Goal: Task Accomplishment & Management: Manage account settings

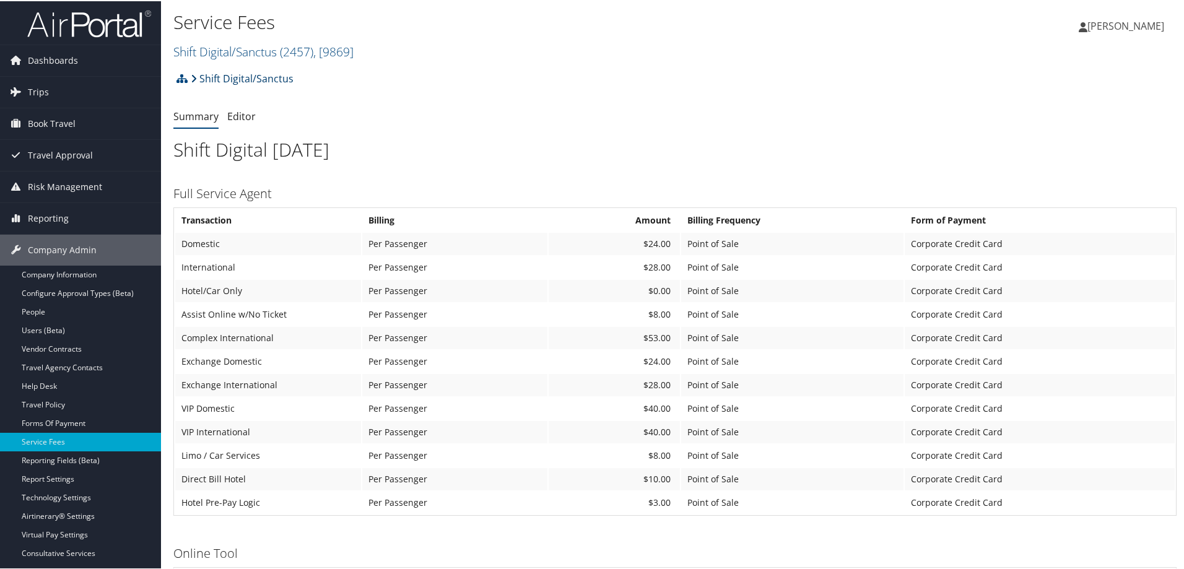
click at [237, 79] on link "Shift Digital/Sanctus" at bounding box center [242, 77] width 103 height 25
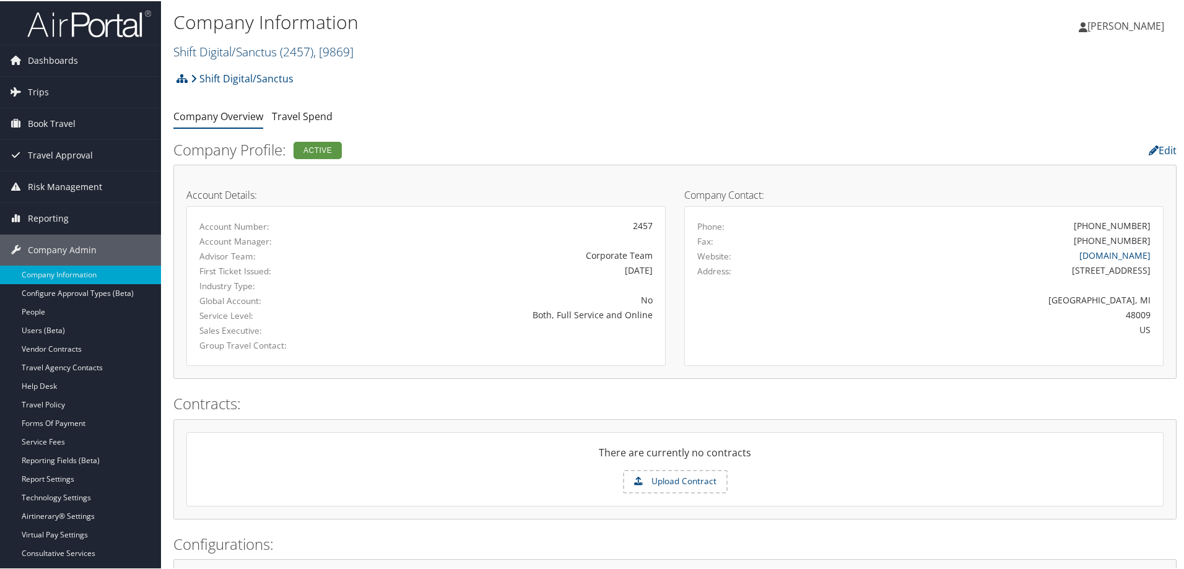
click at [275, 56] on link "Shift Digital/Sanctus ( 2457 ) , [ 9869 ]" at bounding box center [263, 50] width 180 height 17
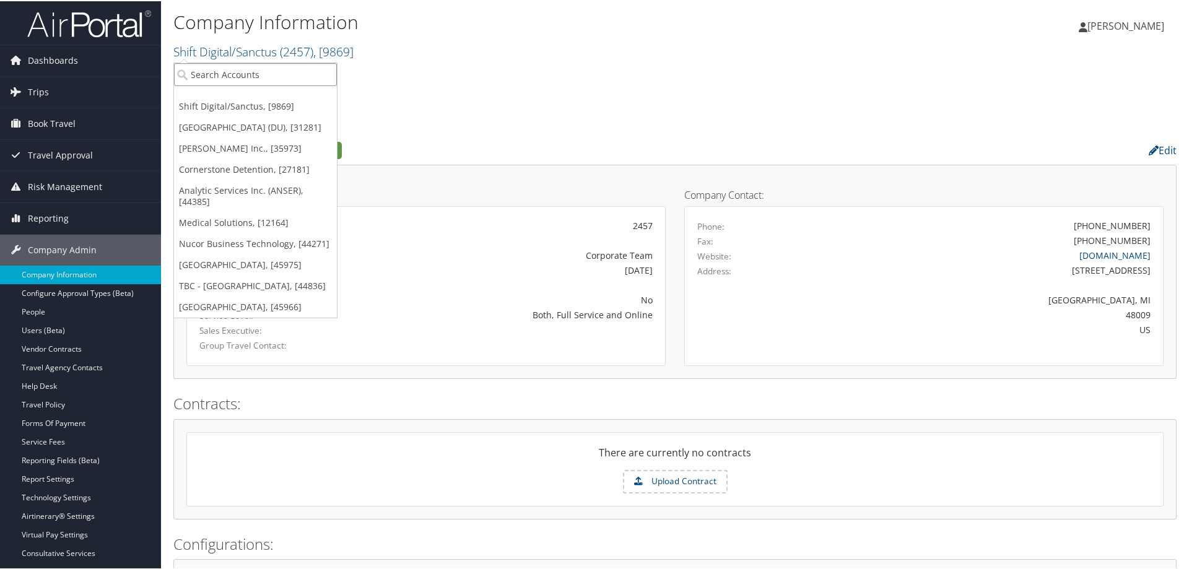
click at [229, 72] on input "search" at bounding box center [255, 73] width 163 height 23
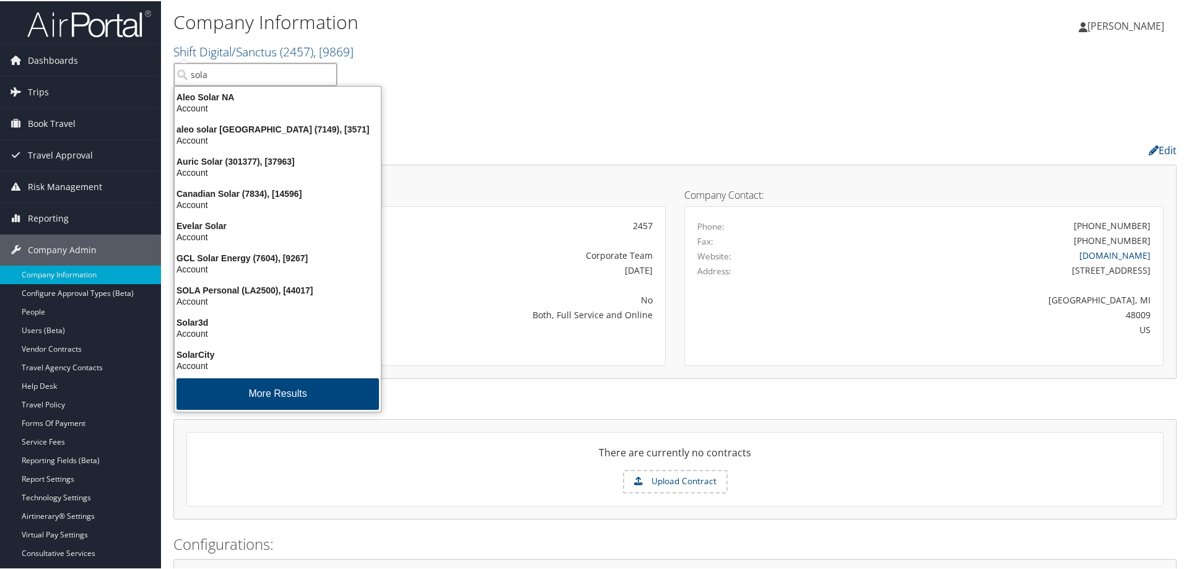
type input "sola"
click at [595, 38] on div "Company Information Shift Digital/Sanctus ( 2457 ) , [ 9869 ] sola Shift Digita…" at bounding box center [507, 34] width 669 height 52
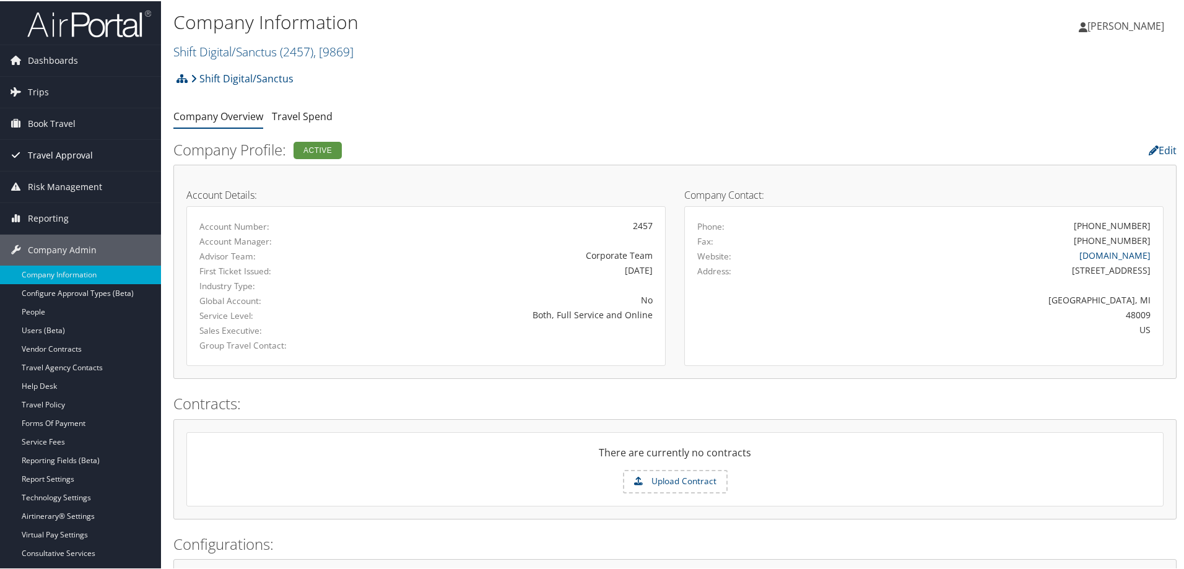
click at [86, 157] on span "Travel Approval" at bounding box center [60, 154] width 65 height 31
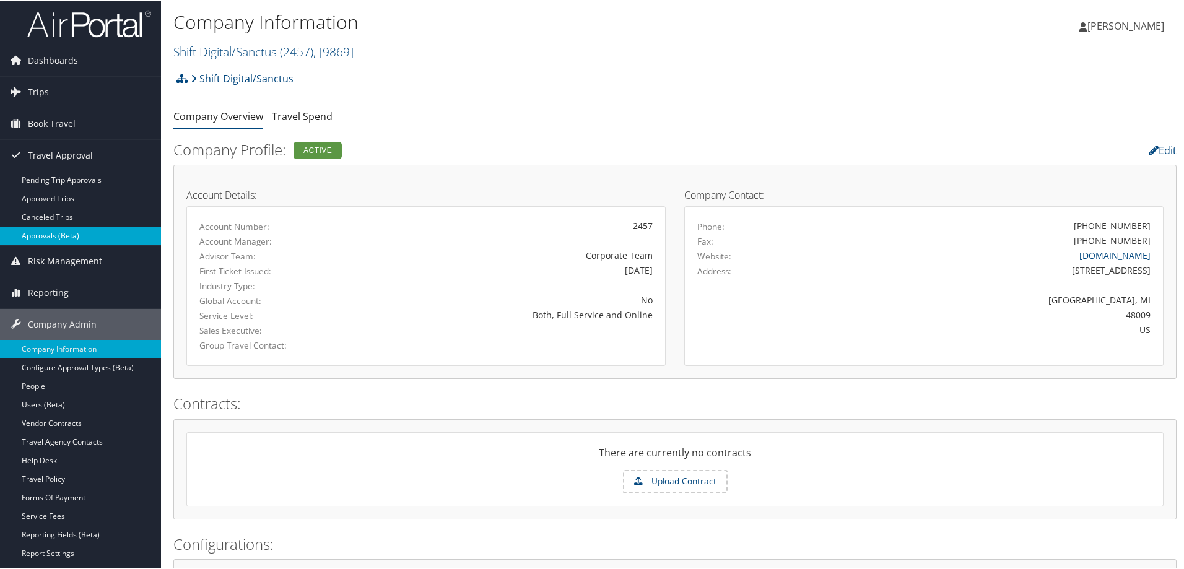
click at [75, 237] on link "Approvals (Beta)" at bounding box center [80, 234] width 161 height 19
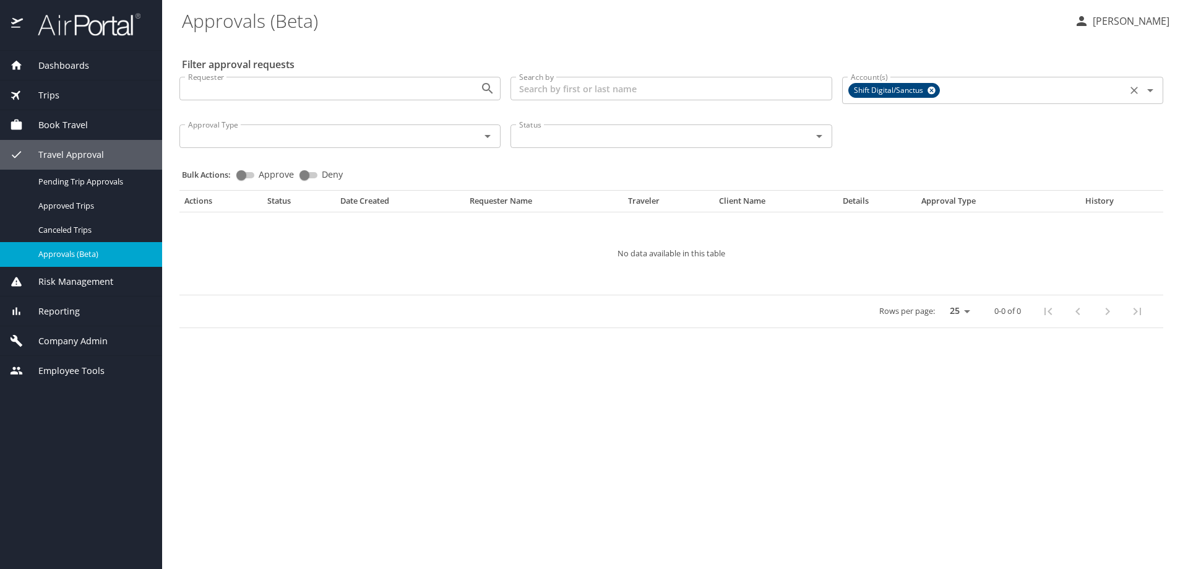
click at [934, 93] on icon at bounding box center [931, 91] width 9 height 14
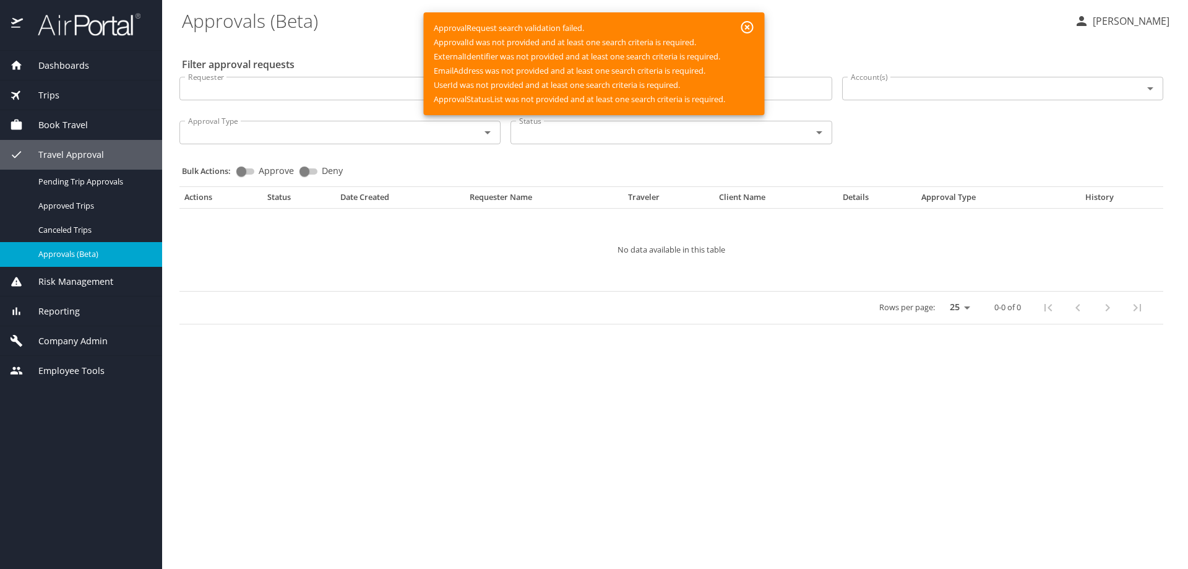
click at [746, 30] on icon "button" at bounding box center [747, 27] width 15 height 15
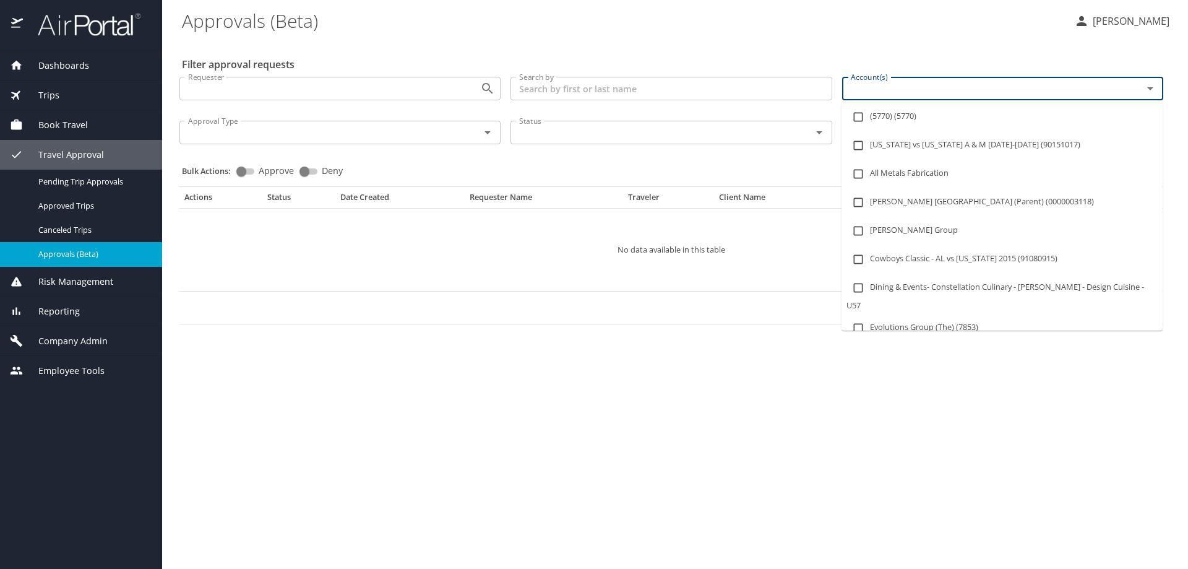
click at [877, 93] on input "Account(s)" at bounding box center [984, 88] width 277 height 16
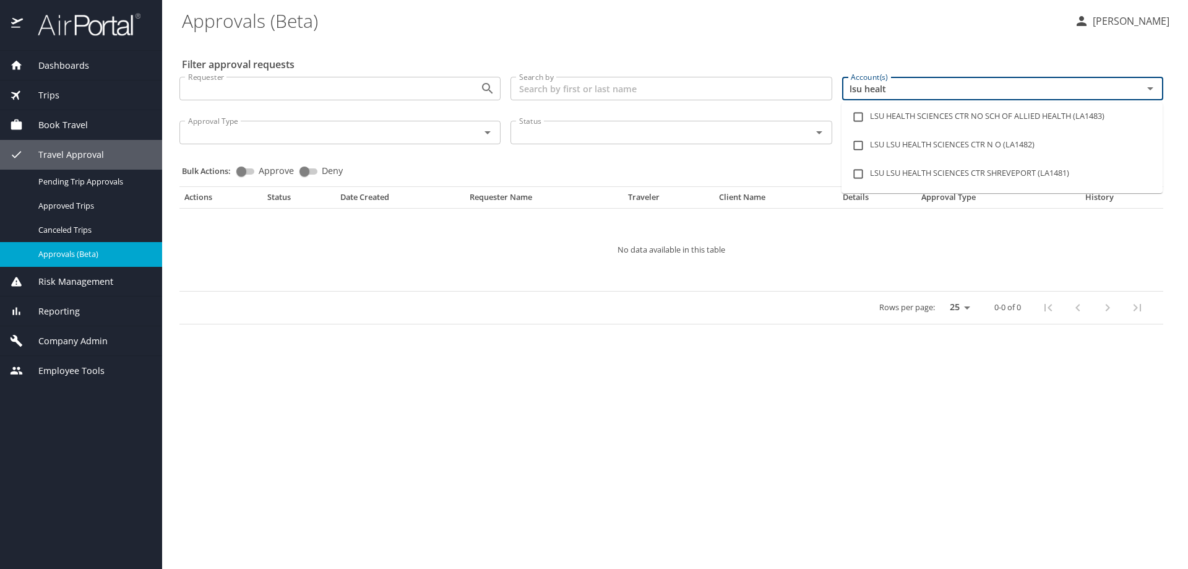
type input "lsu health"
click at [907, 177] on li "LSU LSU HEALTH SCIENCES CTR SHREVEPORT (LA1481)" at bounding box center [1002, 174] width 321 height 28
checkbox input "true"
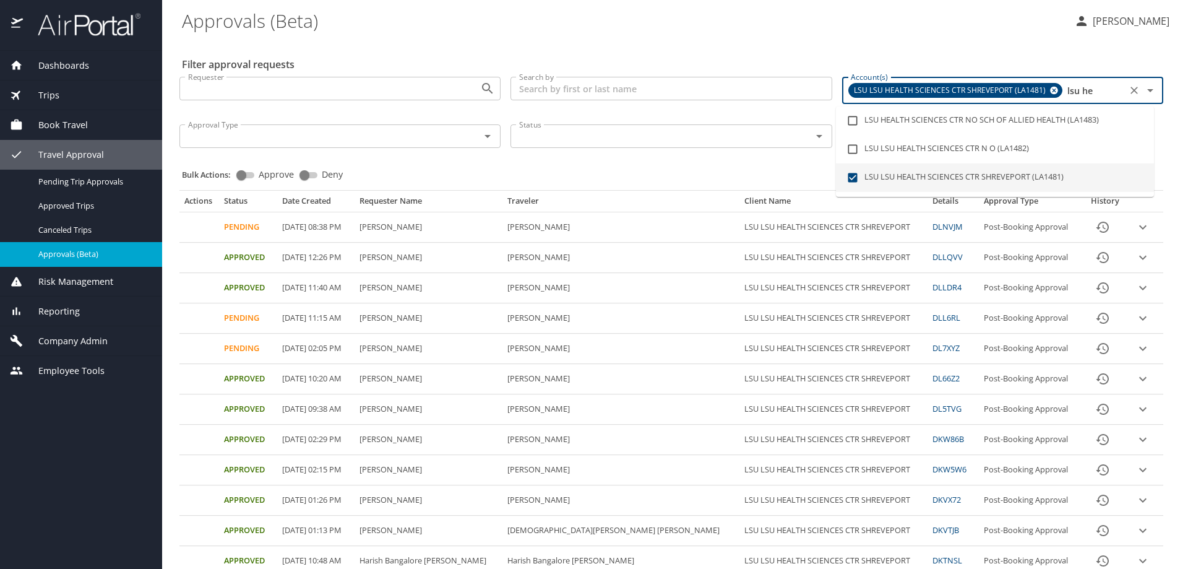
type input "lsu h"
checkbox input "false"
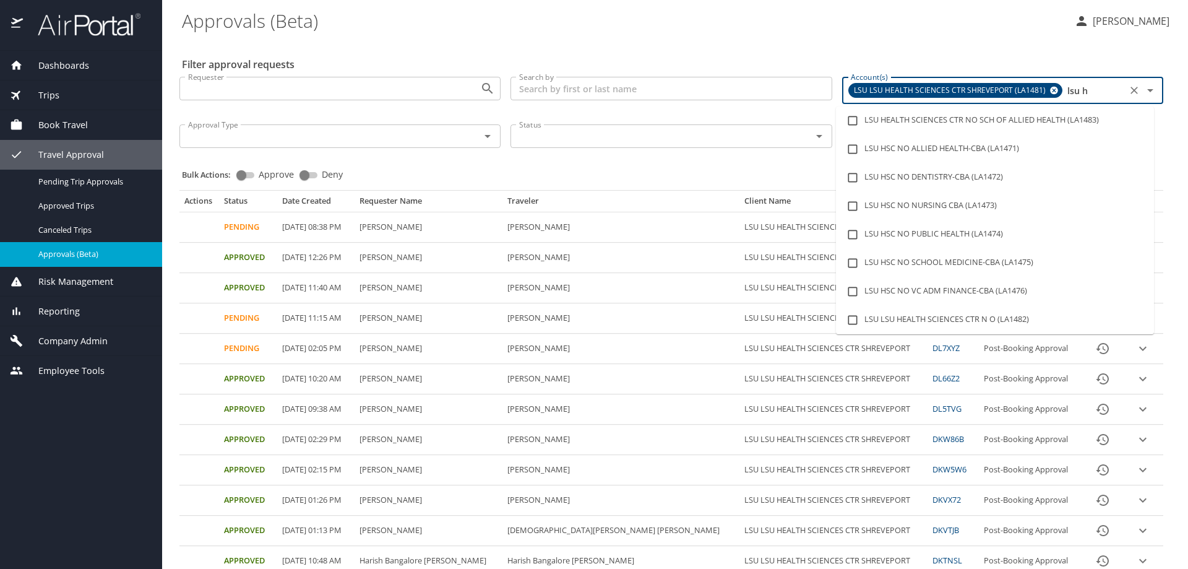
scroll to position [31, 0]
type input "lsu"
checkbox input "false"
type input "l"
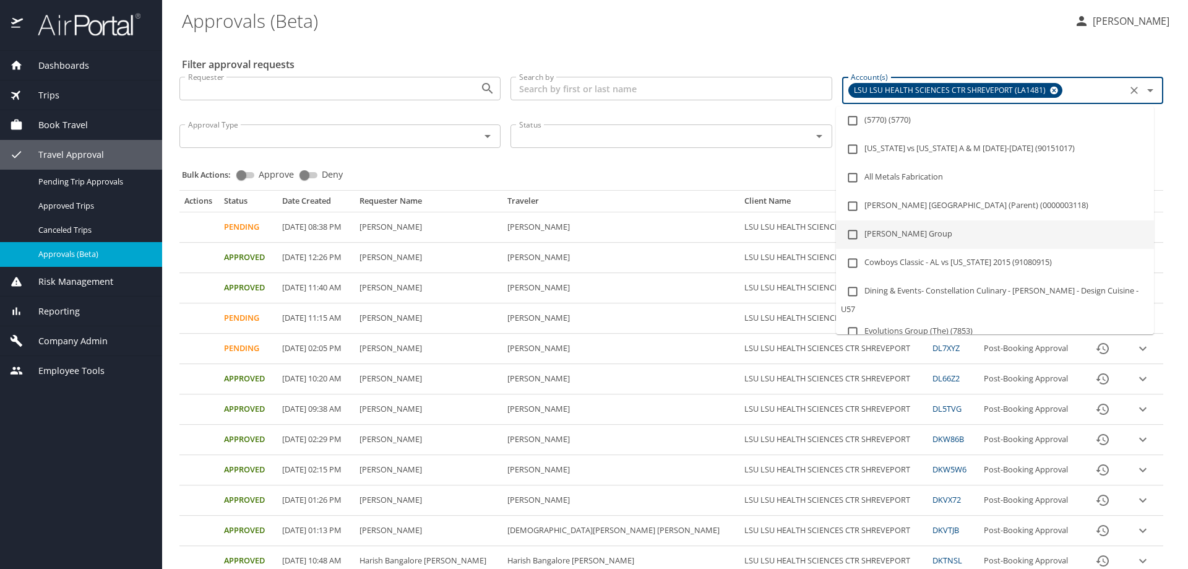
click at [1051, 87] on div "LSU LSU HEALTH SCIENCES CTR SHREVEPORT (LA1481)" at bounding box center [956, 90] width 214 height 15
click at [1050, 91] on icon at bounding box center [1054, 91] width 9 height 14
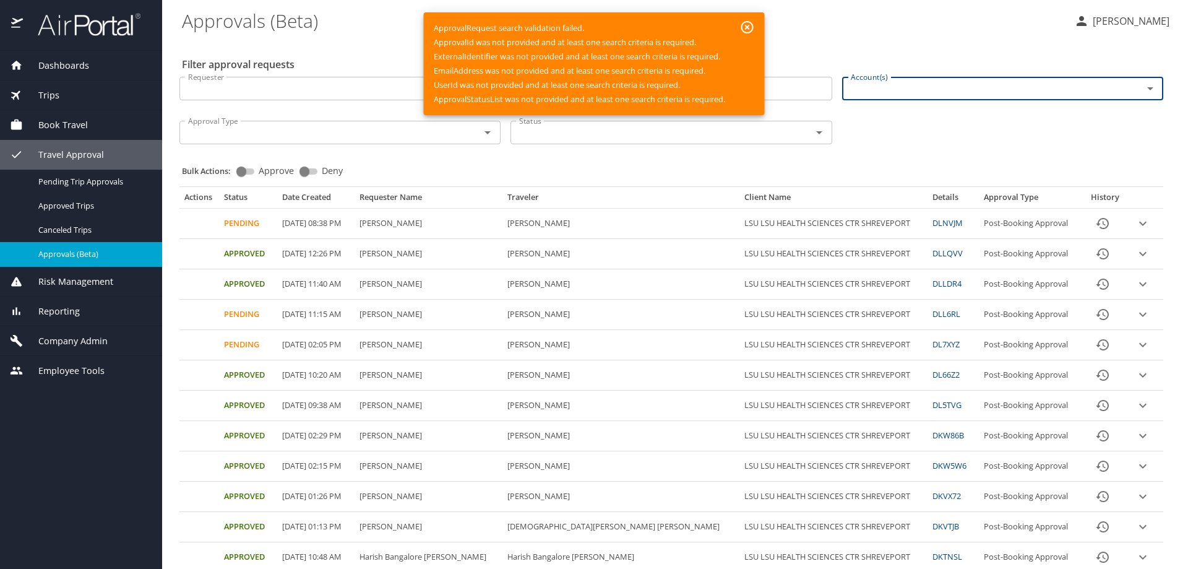
click at [1038, 92] on input "Account(s)" at bounding box center [984, 88] width 277 height 16
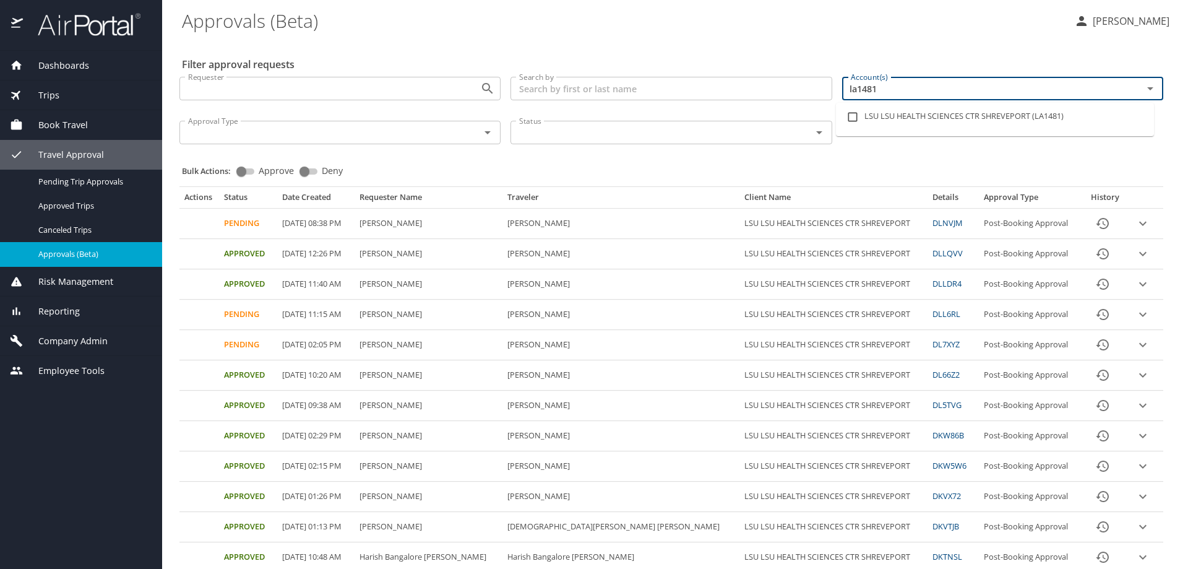
type input "la1481"
